Goal: Task Accomplishment & Management: Use online tool/utility

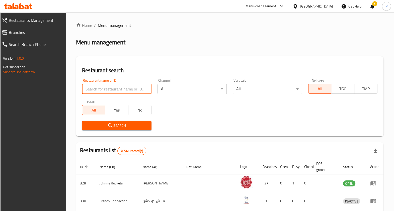
click at [123, 88] on input "search" at bounding box center [116, 89] width 69 height 10
type input "chaat corner"
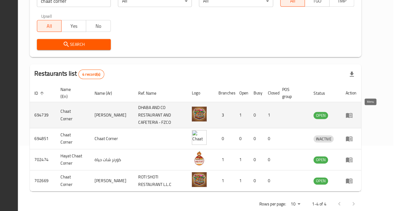
scroll to position [62, 0]
click at [359, 122] on icon "enhanced table" at bounding box center [357, 124] width 6 height 4
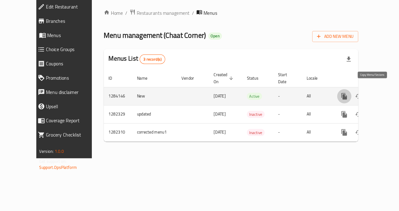
click at [321, 93] on icon "more" at bounding box center [318, 96] width 6 height 6
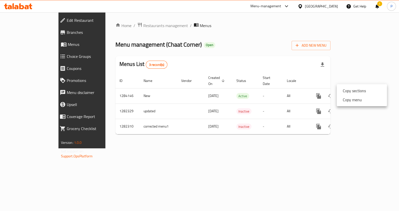
click at [286, 67] on div at bounding box center [199, 105] width 399 height 211
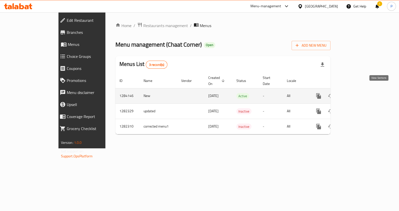
click at [357, 93] on icon "enhanced table" at bounding box center [354, 96] width 6 height 6
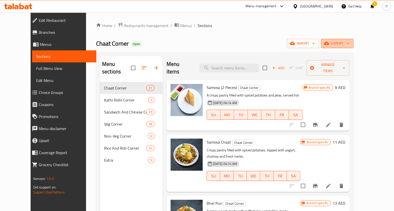
click at [329, 42] on icon "button" at bounding box center [326, 43] width 5 height 3
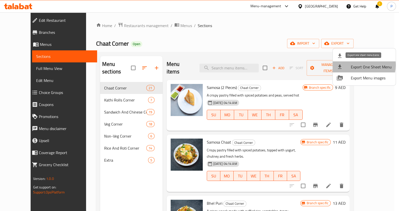
click at [357, 65] on span "Export One Sheet Menu" at bounding box center [370, 67] width 41 height 6
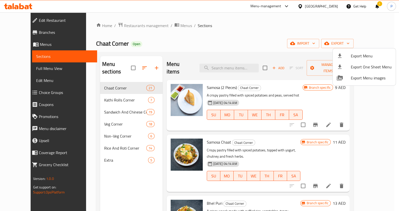
click at [165, 26] on div at bounding box center [199, 105] width 399 height 211
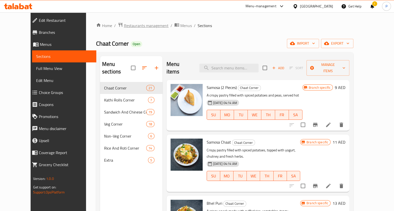
click at [129, 25] on span "Restaurants management" at bounding box center [146, 26] width 45 height 6
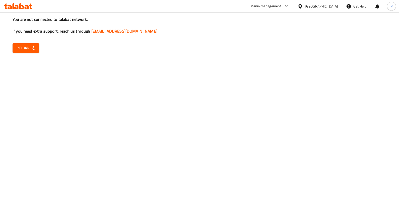
click at [351, 121] on div "You are not connected to talabat network, If you need extra support, reach us t…" at bounding box center [199, 105] width 399 height 211
click at [36, 46] on icon "button" at bounding box center [33, 47] width 5 height 5
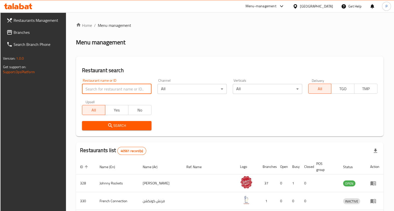
click at [112, 93] on input "search" at bounding box center [116, 89] width 69 height 10
type input "mumbaikars"
click button "Search" at bounding box center [116, 125] width 69 height 9
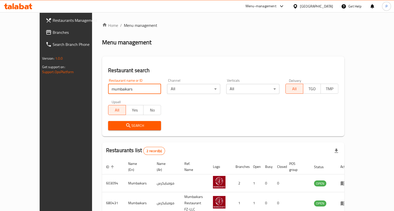
scroll to position [20, 0]
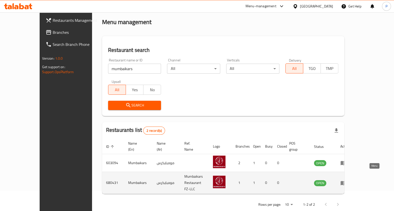
click at [346, 180] on icon "enhanced table" at bounding box center [343, 183] width 6 height 6
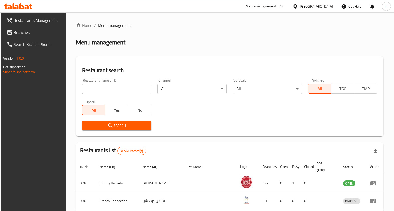
scroll to position [20, 0]
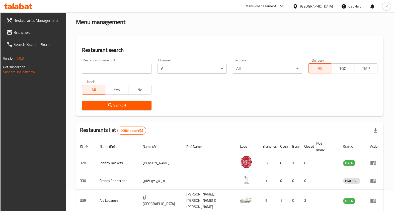
click at [107, 72] on input "search" at bounding box center [116, 69] width 69 height 10
type input "mumbaikars"
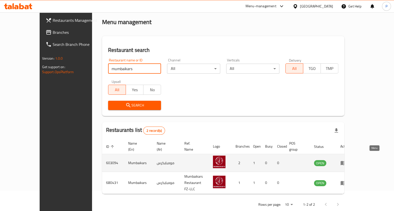
click at [346, 160] on icon "enhanced table" at bounding box center [343, 163] width 6 height 6
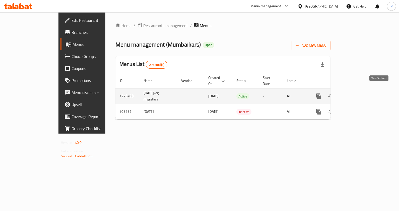
click at [360, 93] on link "enhanced table" at bounding box center [354, 96] width 12 height 12
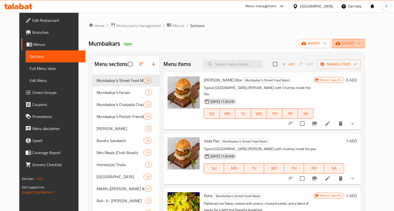
click at [360, 45] on span "export" at bounding box center [348, 43] width 24 height 6
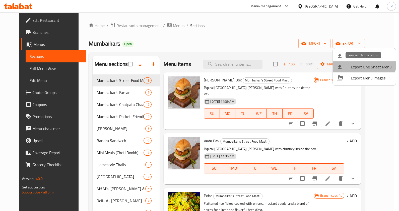
click at [361, 64] on span "Export One Sheet Menu" at bounding box center [370, 67] width 41 height 6
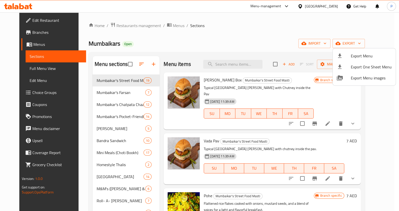
click at [223, 36] on div at bounding box center [199, 105] width 399 height 211
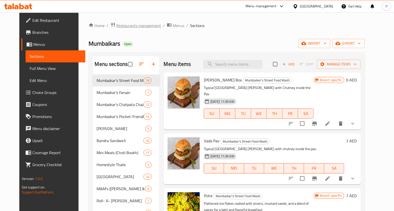
click at [116, 26] on span "Restaurants management" at bounding box center [138, 26] width 45 height 6
